Goal: Task Accomplishment & Management: Use online tool/utility

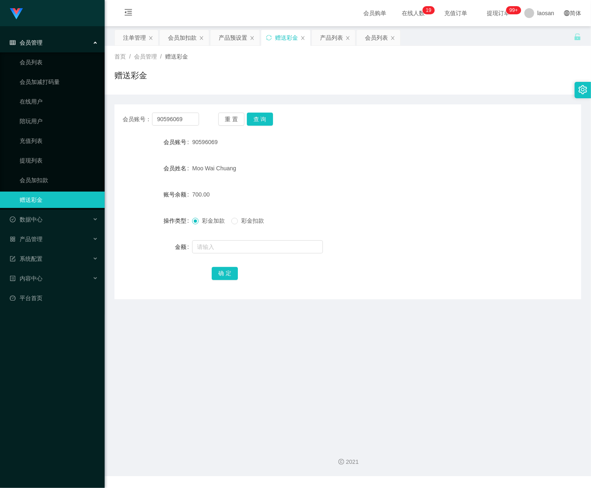
click at [42, 44] on div "会员管理" at bounding box center [52, 42] width 105 height 16
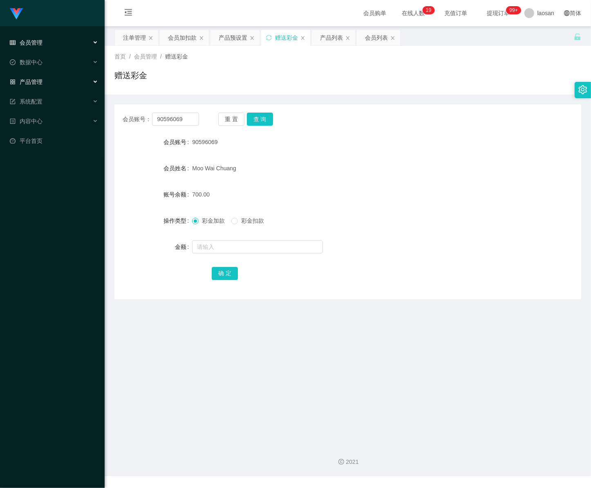
click at [36, 84] on span "产品管理" at bounding box center [26, 82] width 33 height 7
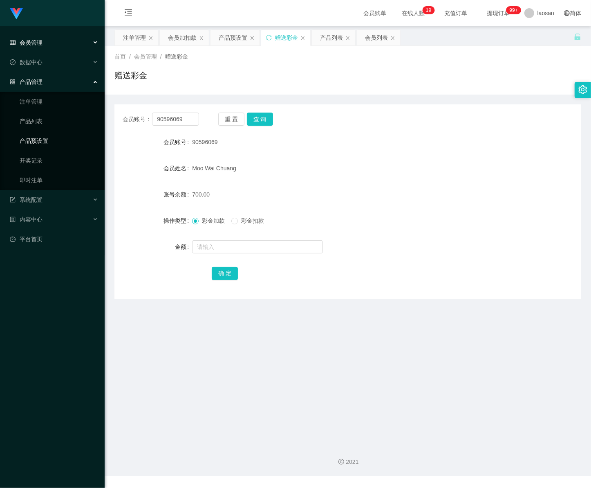
click at [43, 137] on link "产品预设置" at bounding box center [59, 141] width 79 height 16
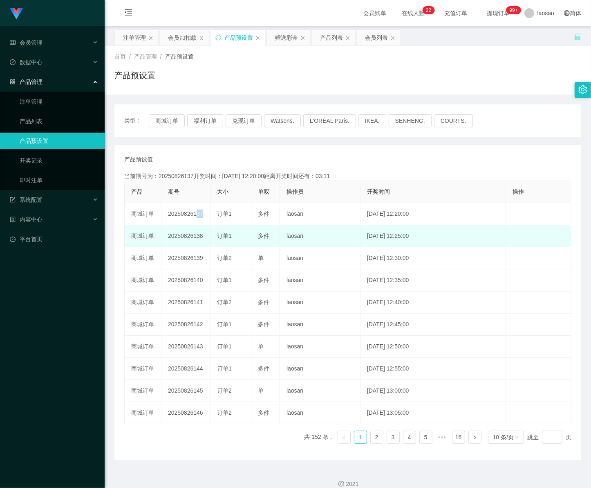
drag, startPoint x: 193, startPoint y: 215, endPoint x: 151, endPoint y: 244, distance: 51.2
click at [214, 215] on tr "商城订单 20250826137 订单1 多件 laosan 2025-08-26 12:20:00 编 辑 限制投注" at bounding box center [348, 214] width 447 height 22
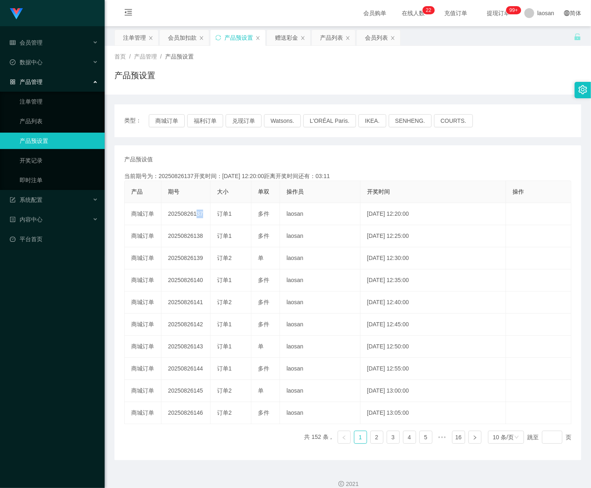
copy td "137"
click at [47, 40] on div "会员管理" at bounding box center [52, 42] width 105 height 16
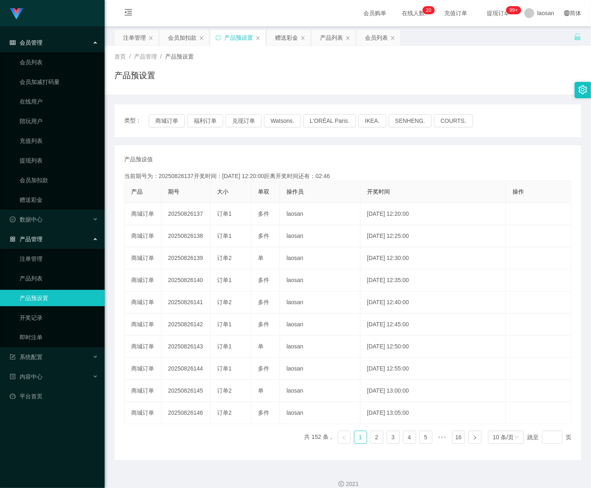
click at [37, 39] on span "会员管理" at bounding box center [26, 42] width 33 height 7
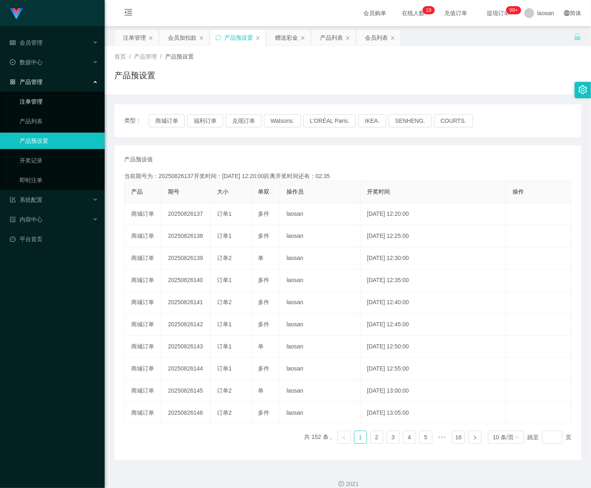
click at [27, 97] on link "注单管理" at bounding box center [59, 101] width 79 height 16
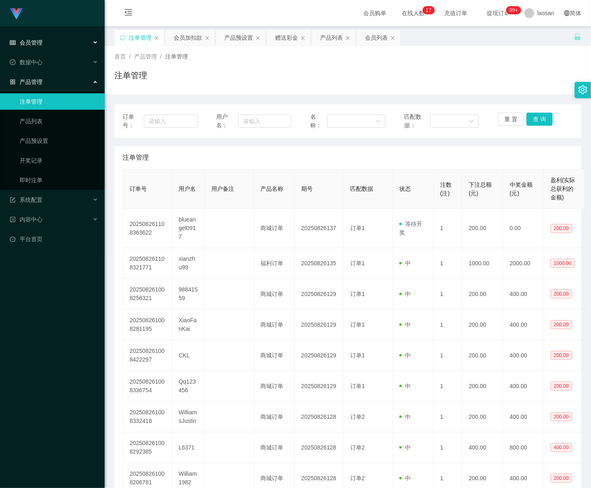
click at [50, 45] on div "会员管理" at bounding box center [52, 42] width 105 height 16
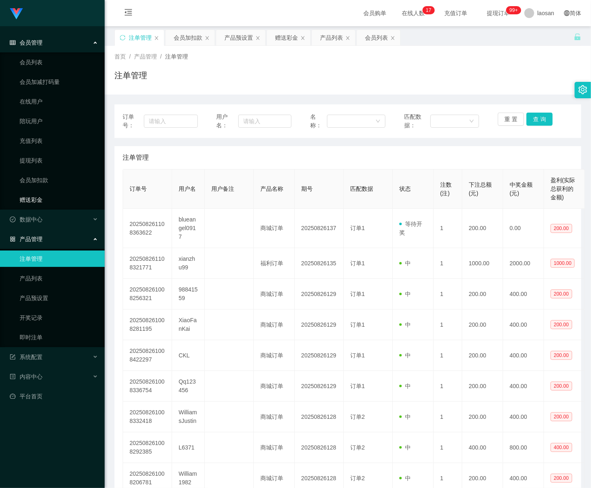
click at [49, 199] on link "赠送彩金" at bounding box center [59, 199] width 79 height 16
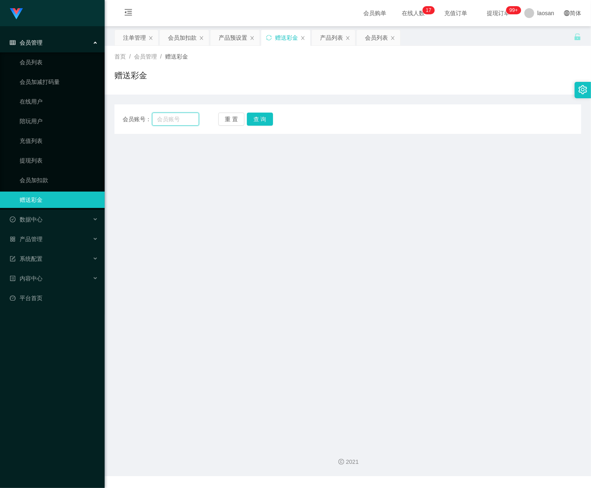
click at [187, 122] on input "text" at bounding box center [175, 118] width 47 height 13
paste input "blueangel0917"
type input "blueangel0917"
click at [265, 121] on button "查 询" at bounding box center [260, 118] width 26 height 13
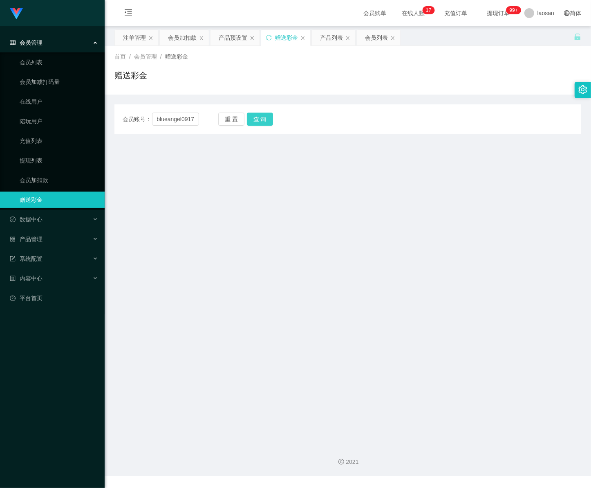
scroll to position [0, 0]
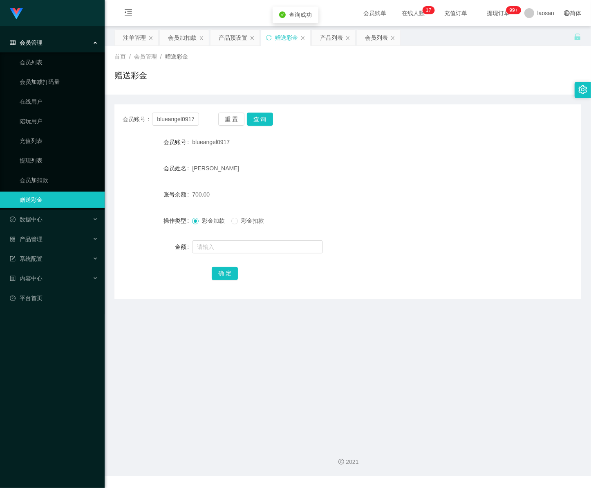
click at [52, 46] on div "会员管理" at bounding box center [52, 42] width 105 height 16
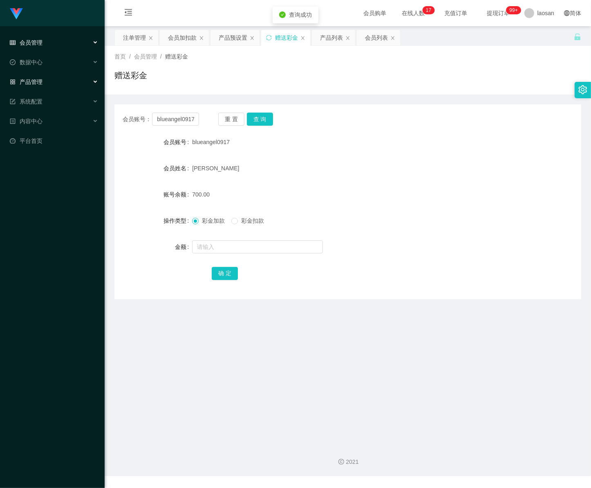
click at [48, 81] on div "产品管理" at bounding box center [52, 82] width 105 height 16
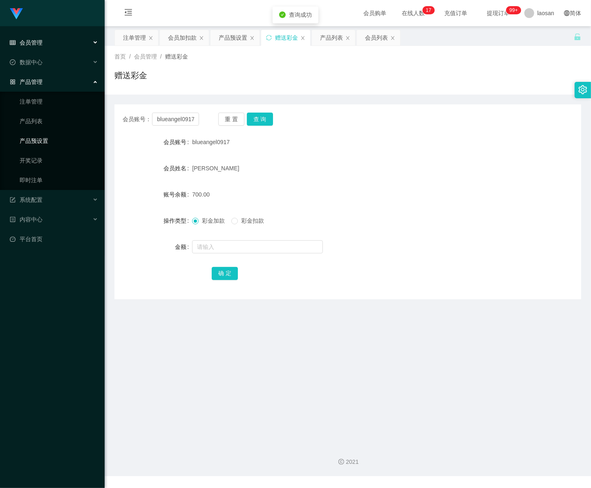
click at [50, 144] on link "产品预设置" at bounding box center [59, 141] width 79 height 16
